Goal: Check status: Check status

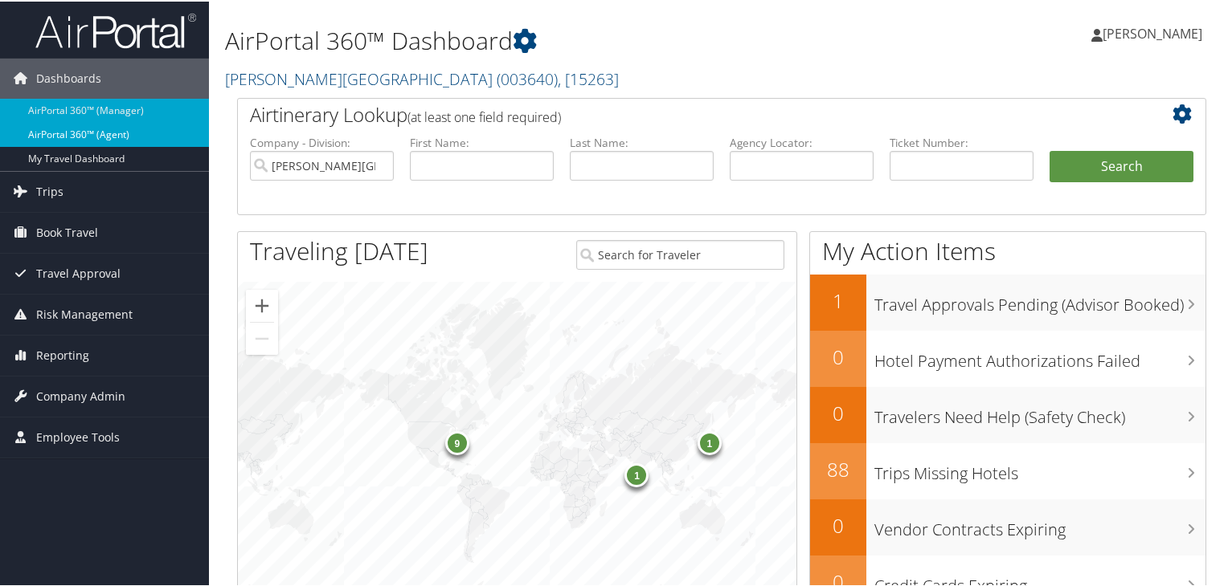
click at [137, 129] on link "AirPortal 360™ (Agent)" at bounding box center [104, 133] width 209 height 24
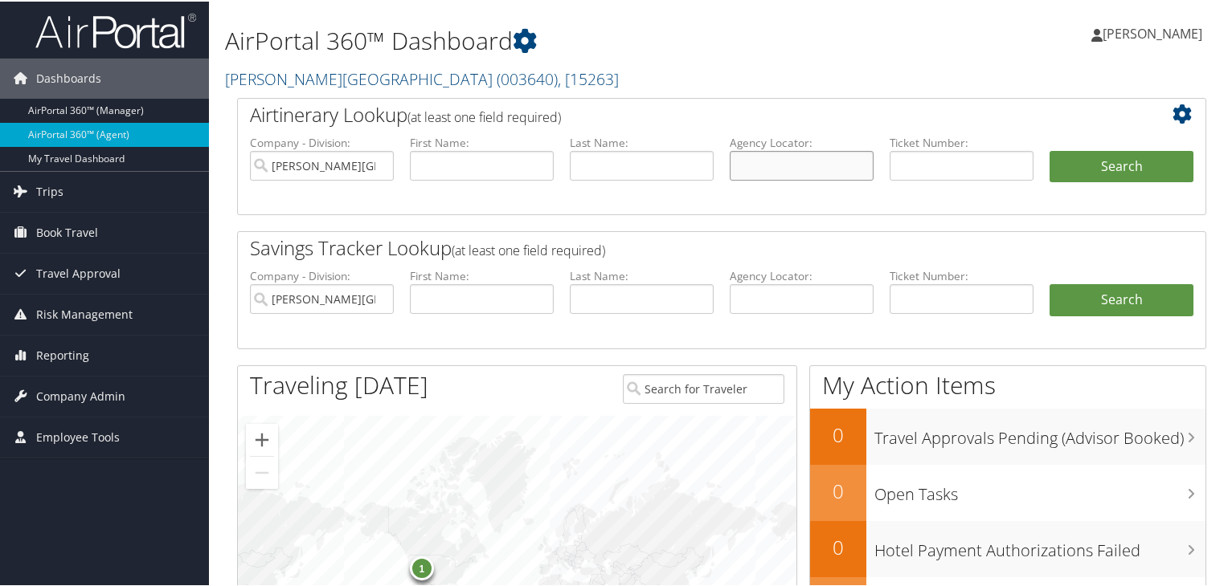
drag, startPoint x: 0, startPoint y: 0, endPoint x: 783, endPoint y: 170, distance: 801.6
click at [783, 170] on input "text" at bounding box center [802, 164] width 144 height 30
paste input "D9SRV0"
type input "D9SRV0"
click at [1077, 161] on button "Search" at bounding box center [1121, 165] width 144 height 32
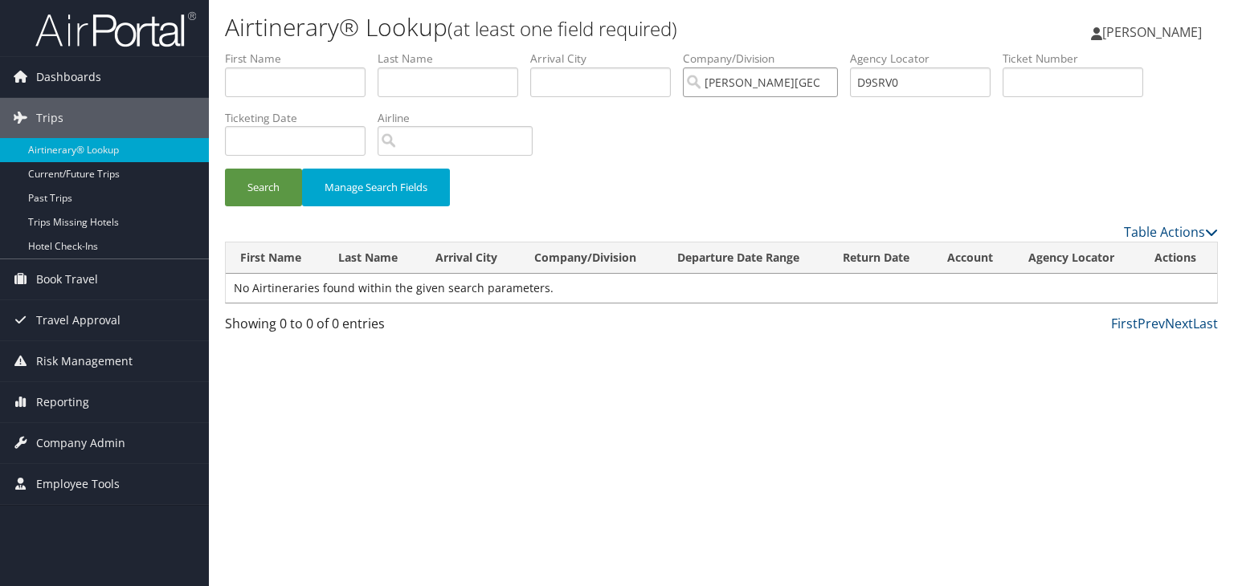
click at [835, 86] on input "[PERSON_NAME][GEOGRAPHIC_DATA]" at bounding box center [760, 82] width 155 height 30
click at [254, 182] on button "Search" at bounding box center [263, 188] width 77 height 38
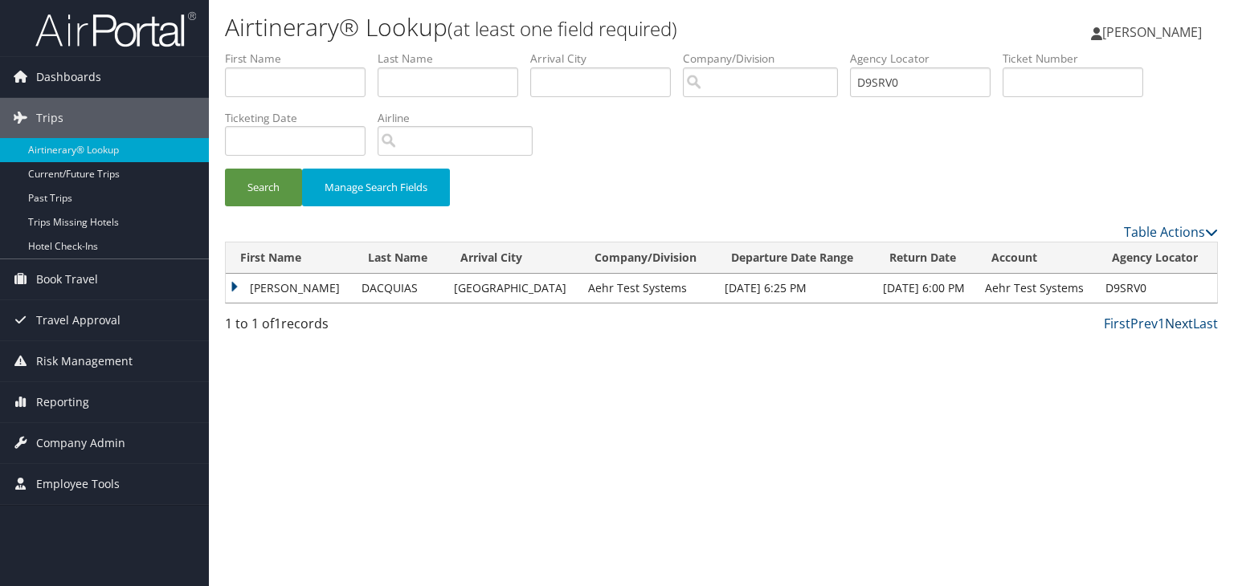
click at [1174, 323] on link "Next" at bounding box center [1179, 324] width 28 height 18
click at [1193, 323] on link "Last" at bounding box center [1205, 324] width 25 height 18
click at [229, 287] on td "[PERSON_NAME]" at bounding box center [290, 288] width 128 height 29
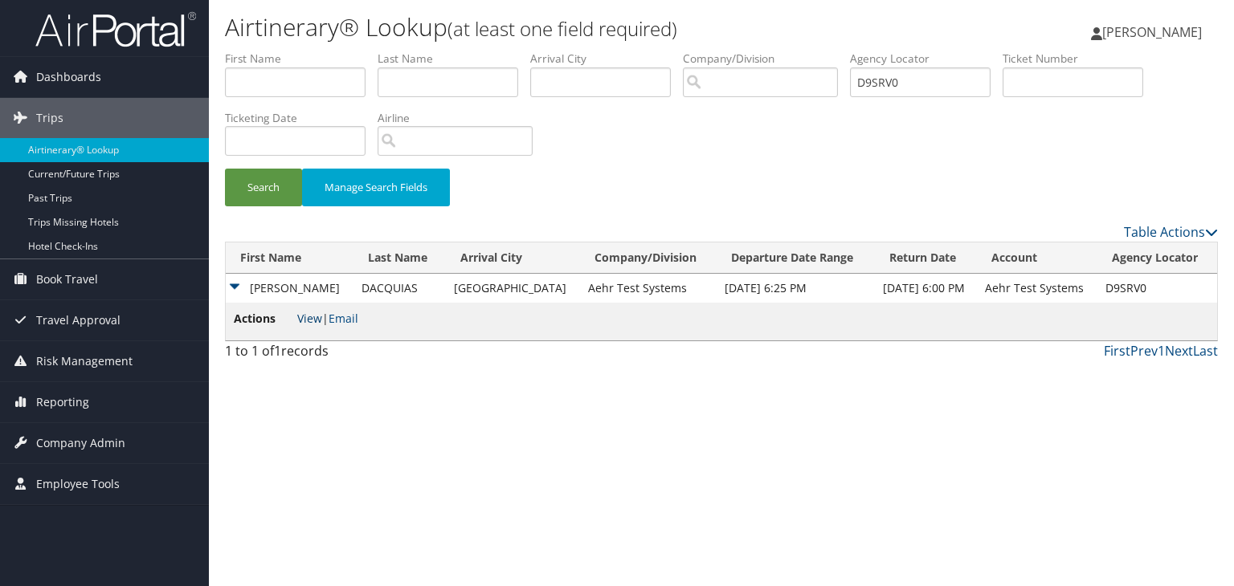
click at [310, 316] on link "View" at bounding box center [309, 318] width 25 height 15
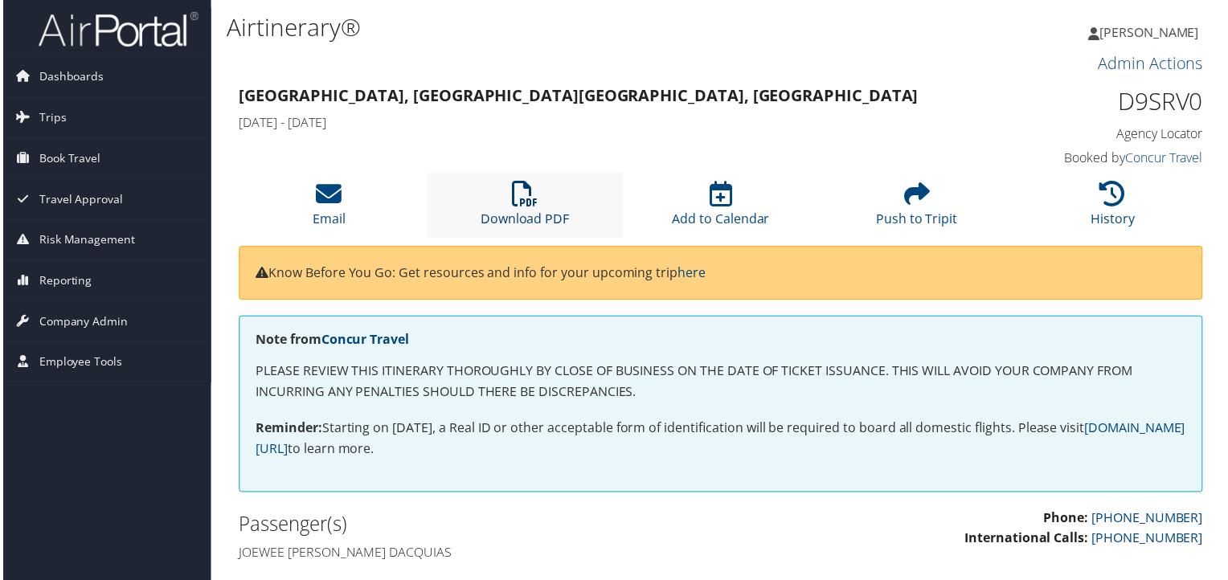
click at [528, 197] on icon at bounding box center [525, 195] width 26 height 26
